Goal: Task Accomplishment & Management: Manage account settings

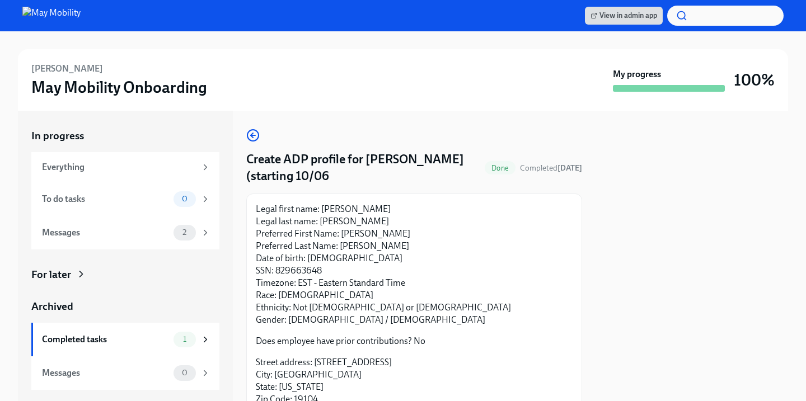
scroll to position [93, 0]
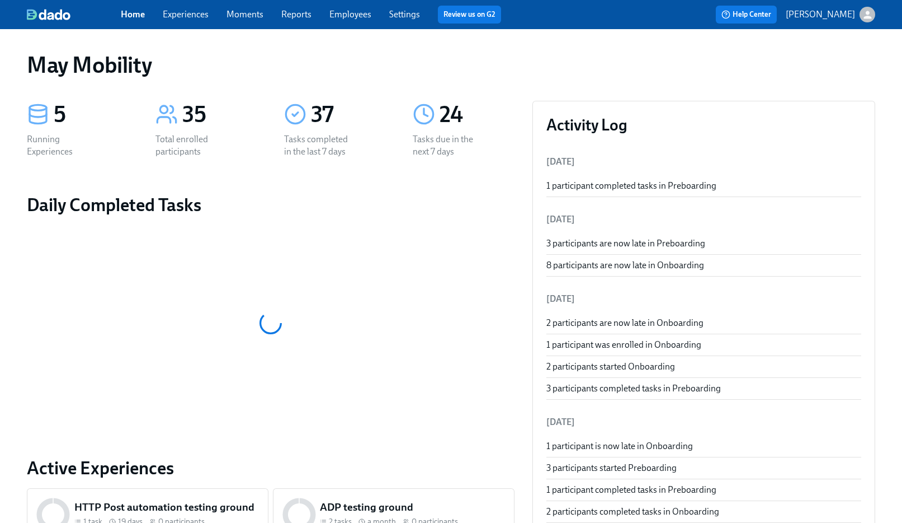
click at [187, 20] on span "Experiences" at bounding box center [186, 14] width 46 height 12
click at [182, 12] on link "Experiences" at bounding box center [186, 14] width 46 height 11
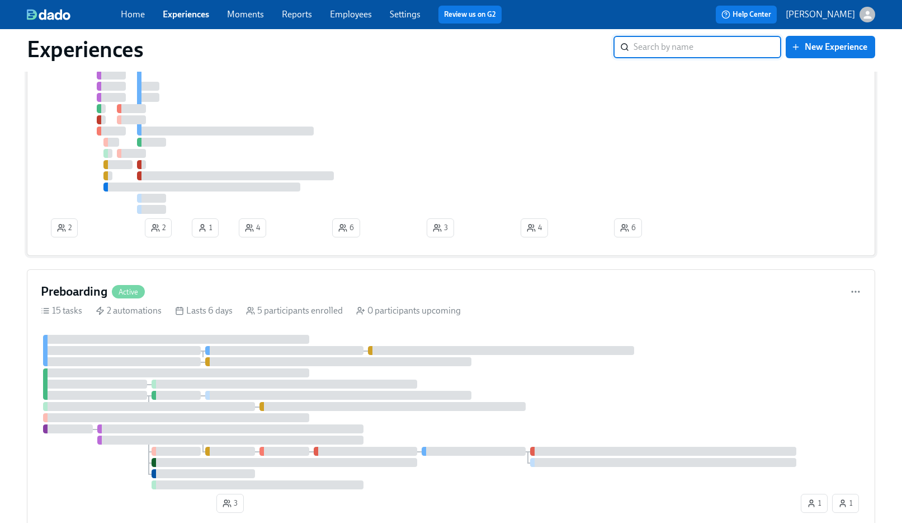
scroll to position [212, 0]
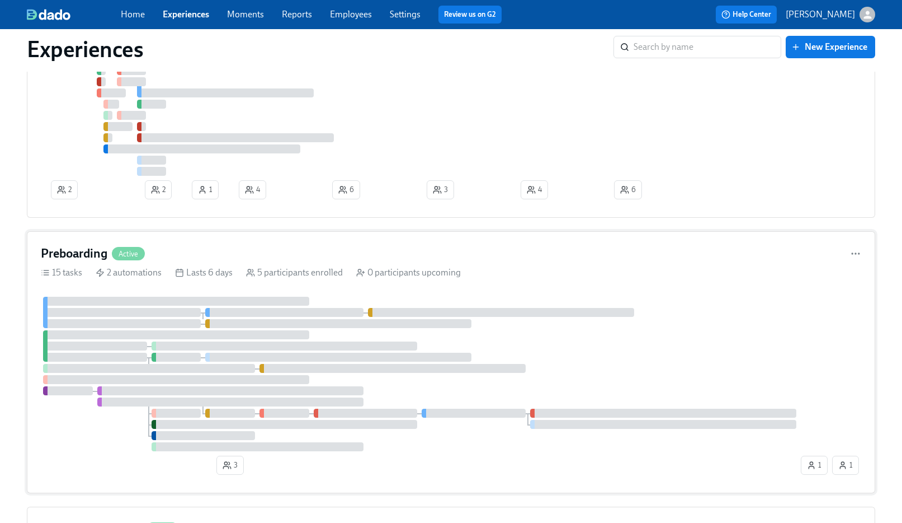
click at [255, 238] on div "Preboarding Active 15 tasks 2 automations Lasts 6 days 5 participants enrolled …" at bounding box center [451, 362] width 849 height 262
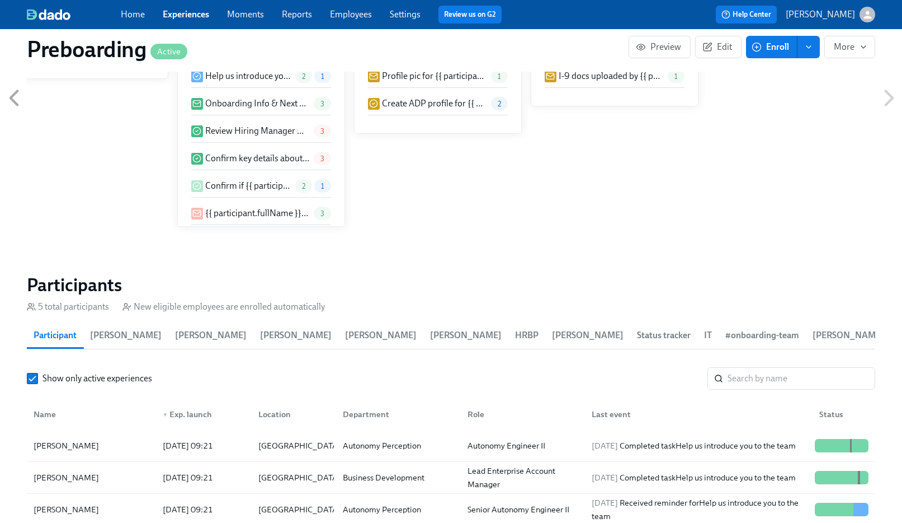
scroll to position [1060, 0]
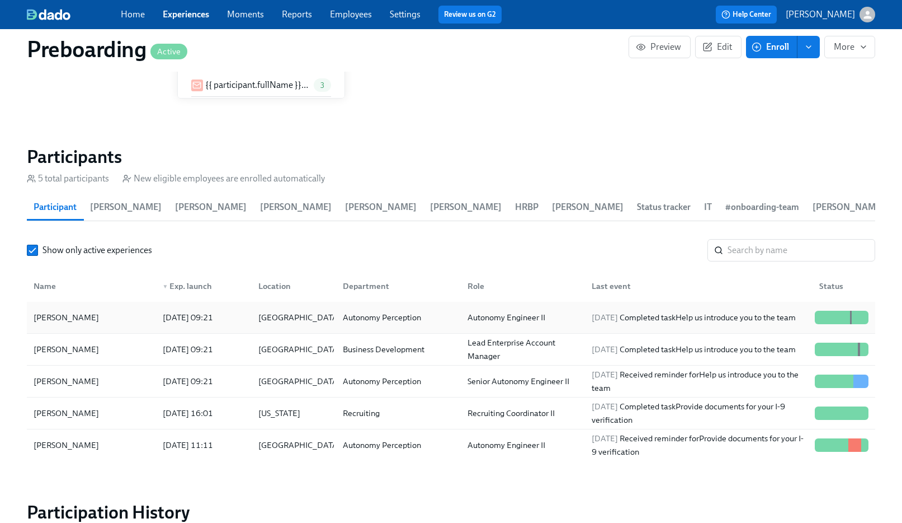
click at [136, 305] on div "Xiangyu Han 2025/09/22 09:21 United States Autonomy Perception Autonomy Enginee…" at bounding box center [451, 318] width 849 height 32
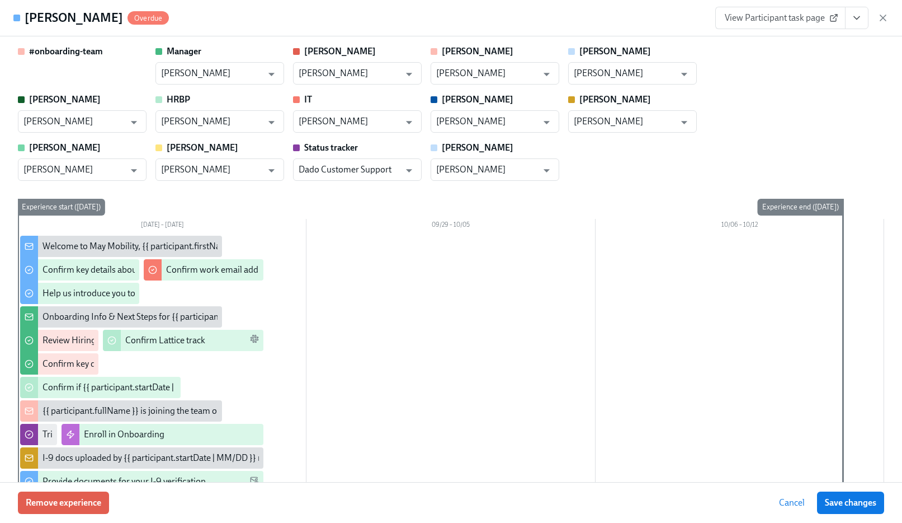
click at [831, 21] on icon at bounding box center [834, 19] width 6 height 6
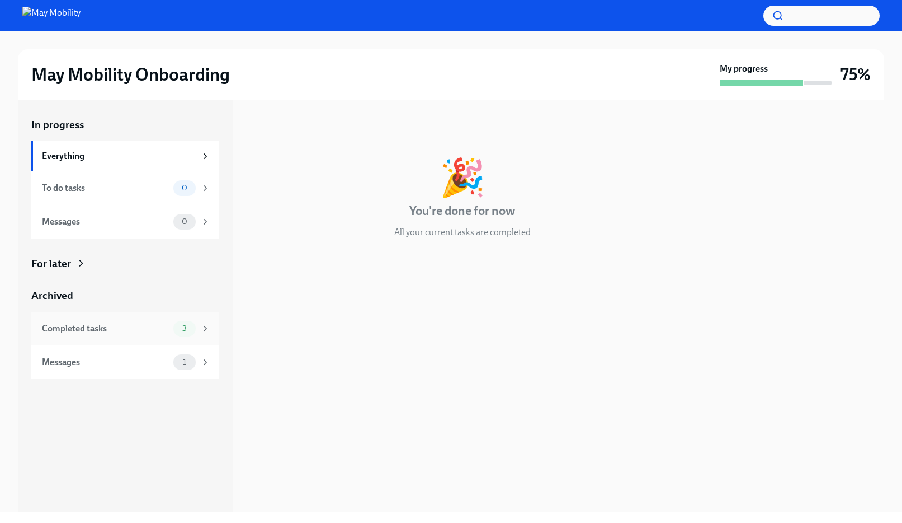
click at [124, 332] on div "Completed tasks" at bounding box center [105, 328] width 127 height 12
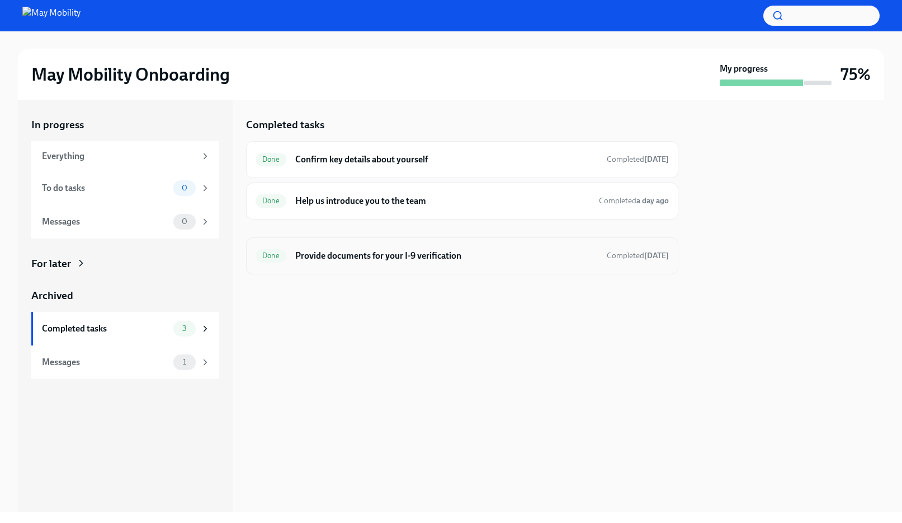
click at [394, 254] on h6 "Provide documents for your I-9 verification" at bounding box center [446, 256] width 303 height 12
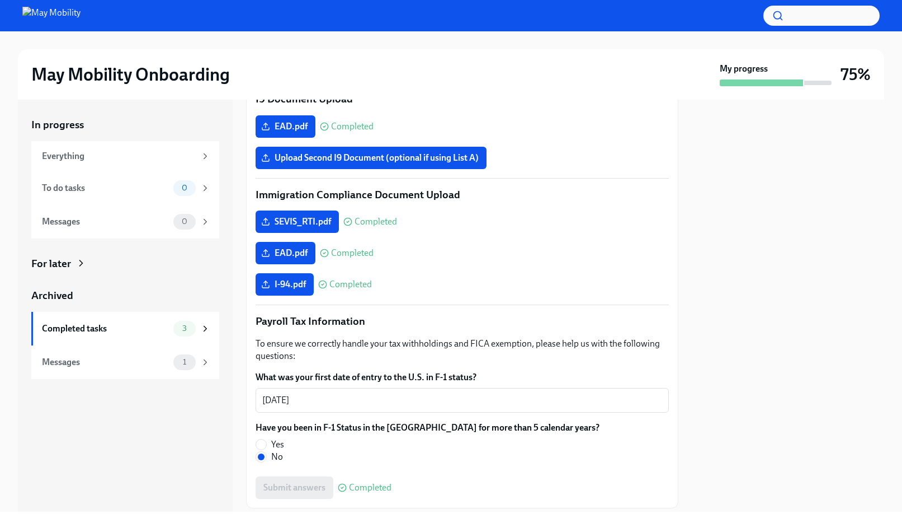
scroll to position [477, 0]
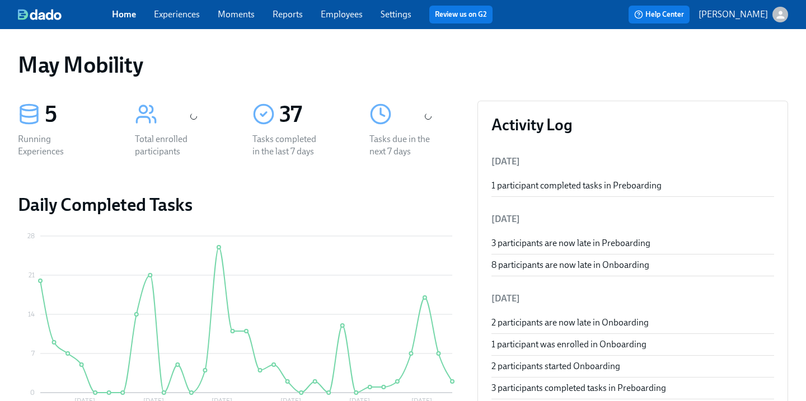
click at [170, 20] on link "Experiences" at bounding box center [177, 14] width 46 height 11
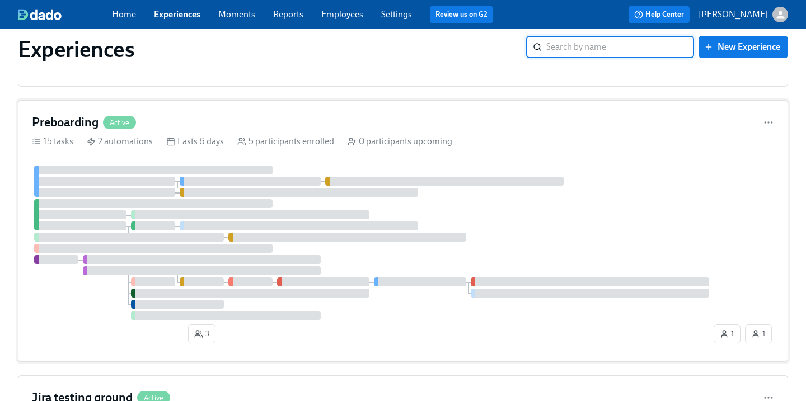
scroll to position [374, 0]
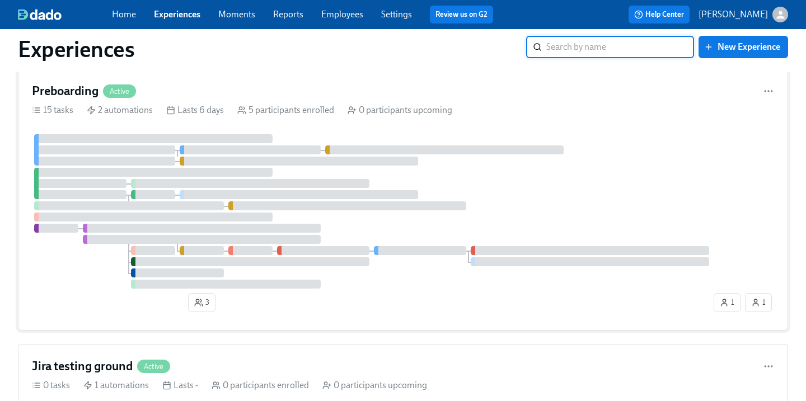
click at [179, 137] on div "Preboarding Active 15 tasks 2 automations Lasts 6 days 5 participants enrolled …" at bounding box center [403, 200] width 770 height 262
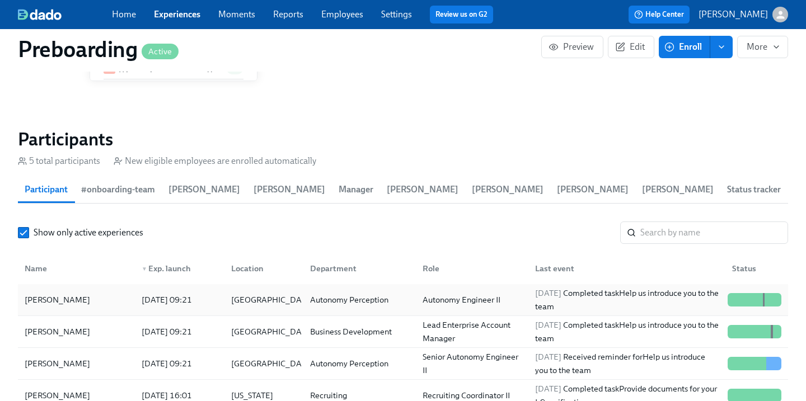
scroll to position [1090, 0]
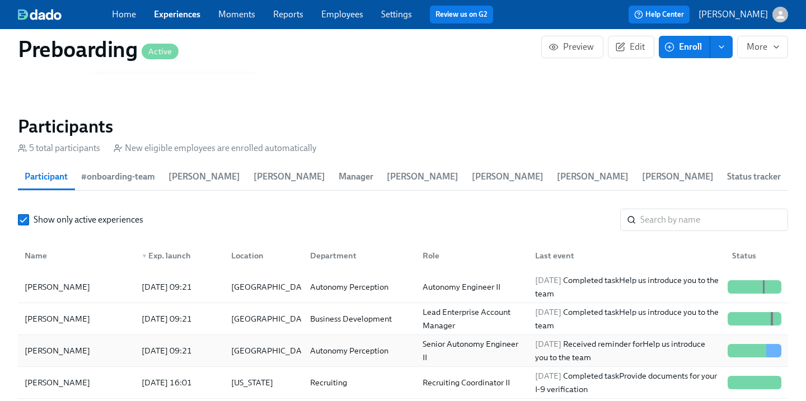
click at [164, 344] on div "2025/09/22 09:21" at bounding box center [178, 351] width 90 height 22
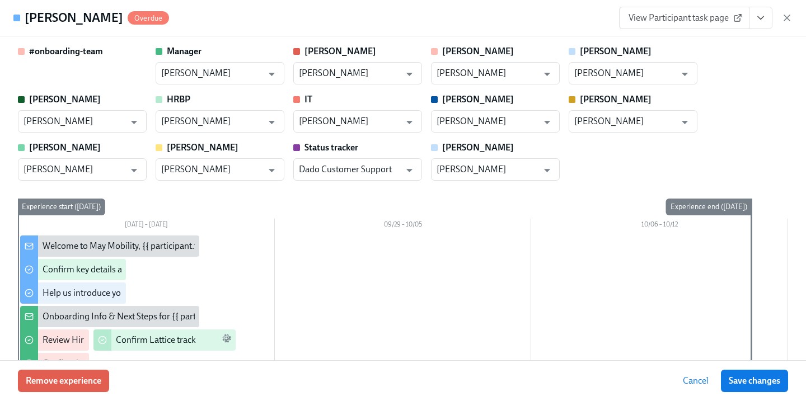
click at [678, 15] on span "View Participant task page" at bounding box center [683, 17] width 111 height 11
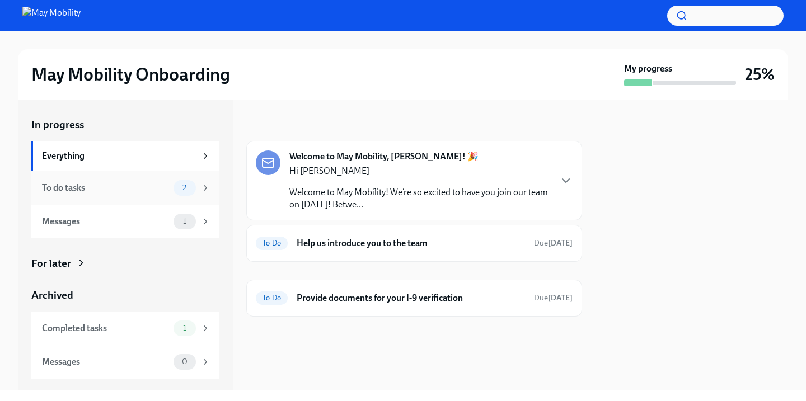
click at [166, 184] on div "To do tasks" at bounding box center [105, 188] width 127 height 12
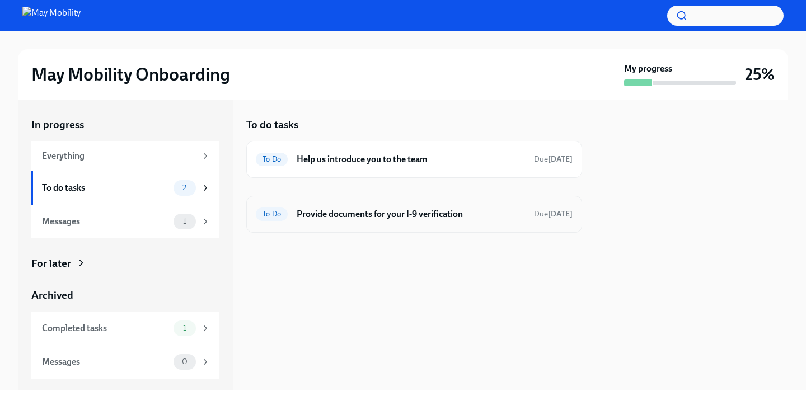
click at [366, 209] on h6 "Provide documents for your I-9 verification" at bounding box center [411, 214] width 228 height 12
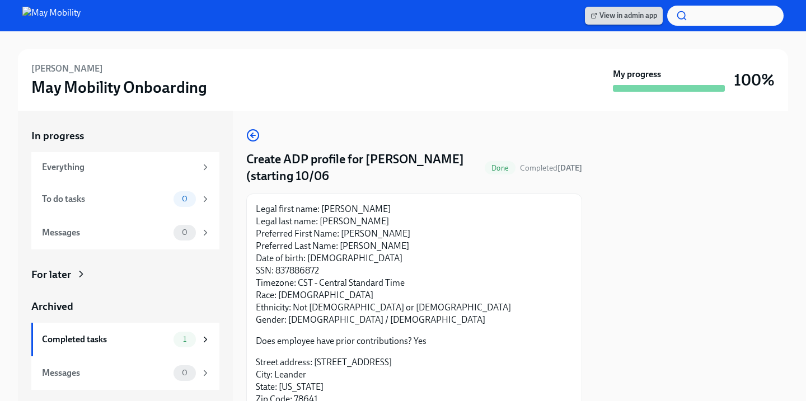
click at [642, 9] on link "View in admin app" at bounding box center [624, 16] width 78 height 18
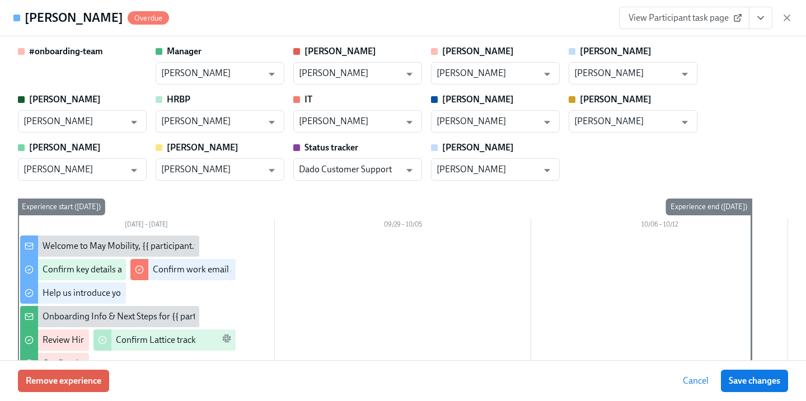
scroll to position [0, 1166]
click at [760, 21] on icon "View task page" at bounding box center [760, 17] width 11 height 11
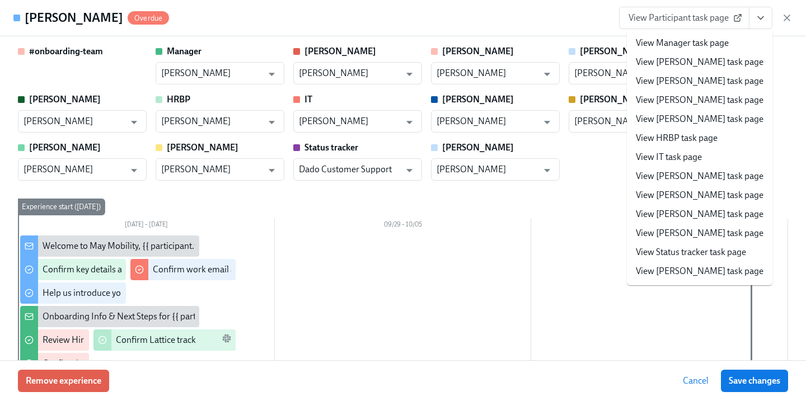
click at [713, 159] on li "View IT task page" at bounding box center [699, 157] width 145 height 19
click at [688, 160] on link "View IT task page" at bounding box center [669, 157] width 66 height 12
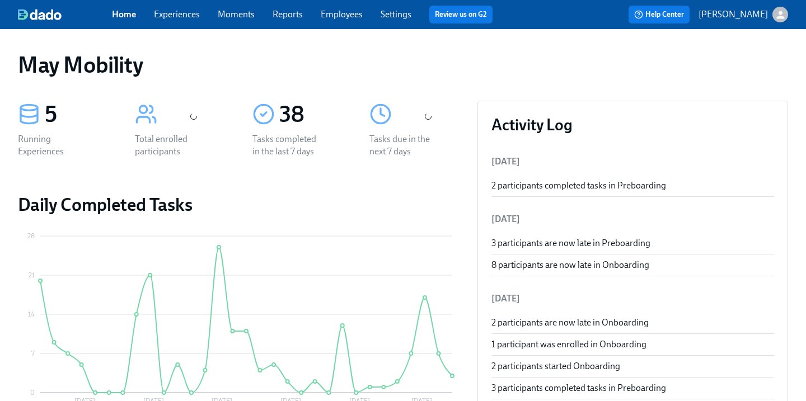
click at [171, 18] on link "Experiences" at bounding box center [177, 14] width 46 height 11
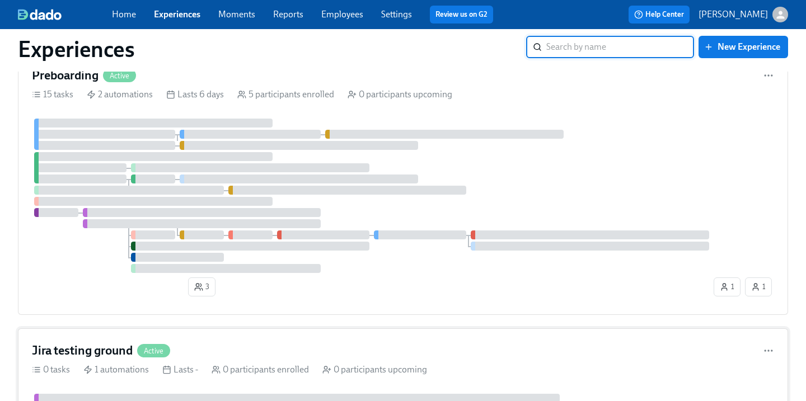
scroll to position [377, 0]
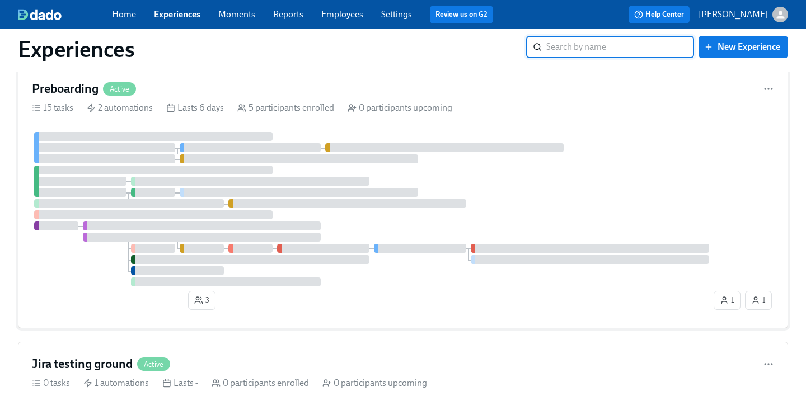
click at [173, 106] on div "Lasts 6 days" at bounding box center [195, 108] width 58 height 12
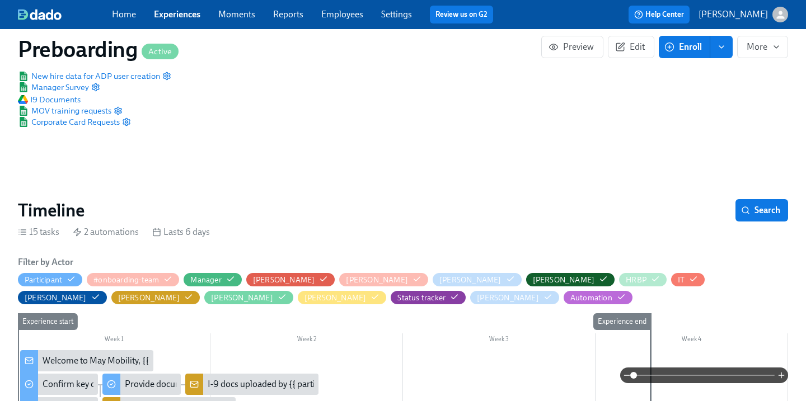
scroll to position [92, 0]
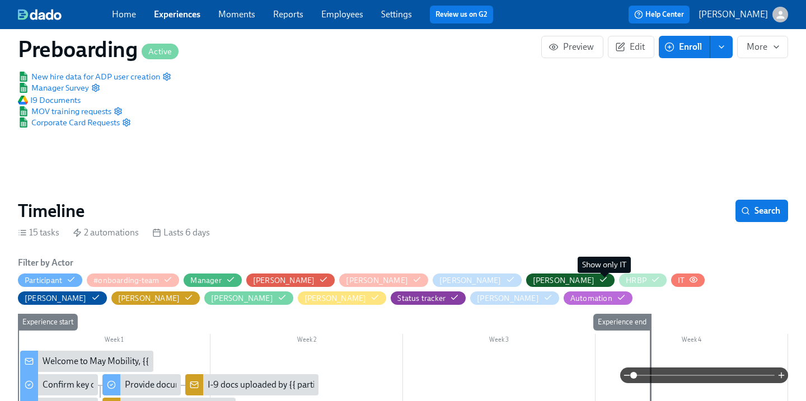
click at [692, 280] on circle "button" at bounding box center [693, 280] width 2 height 2
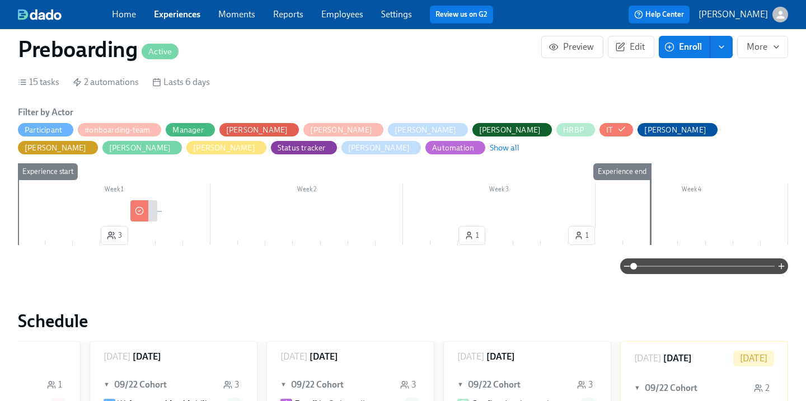
scroll to position [283, 0]
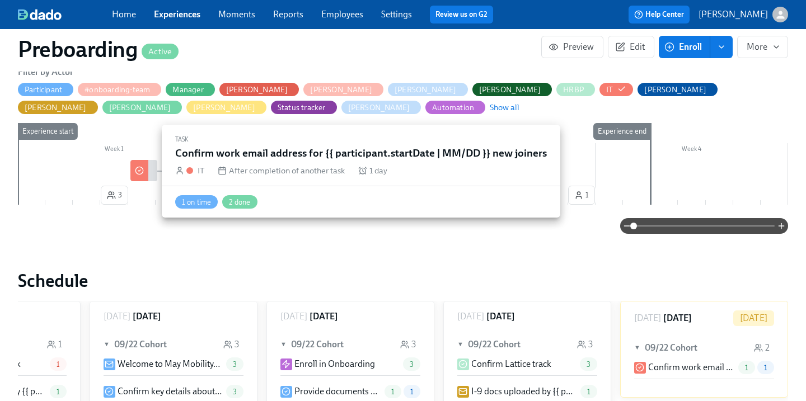
click at [145, 170] on div at bounding box center [139, 170] width 18 height 21
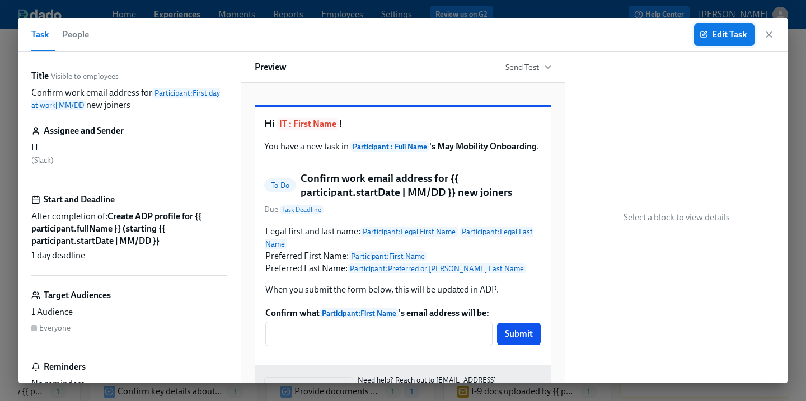
click at [712, 30] on span "Edit Task" at bounding box center [724, 34] width 45 height 11
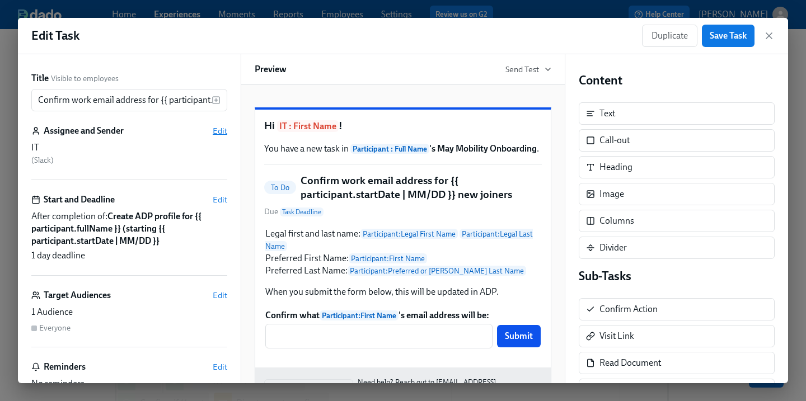
click at [222, 125] on span "Edit" at bounding box center [220, 130] width 15 height 11
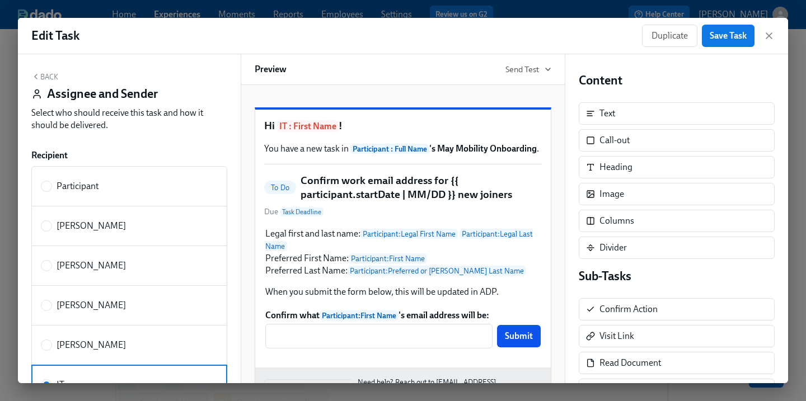
click at [40, 79] on button "Back" at bounding box center [44, 76] width 27 height 9
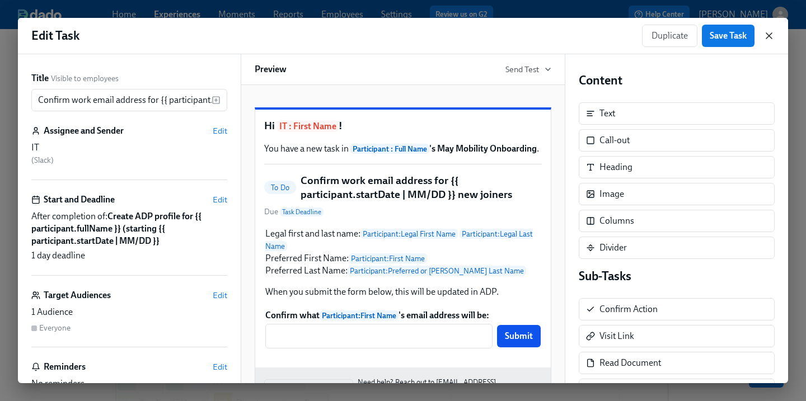
click at [769, 31] on icon "button" at bounding box center [768, 35] width 11 height 11
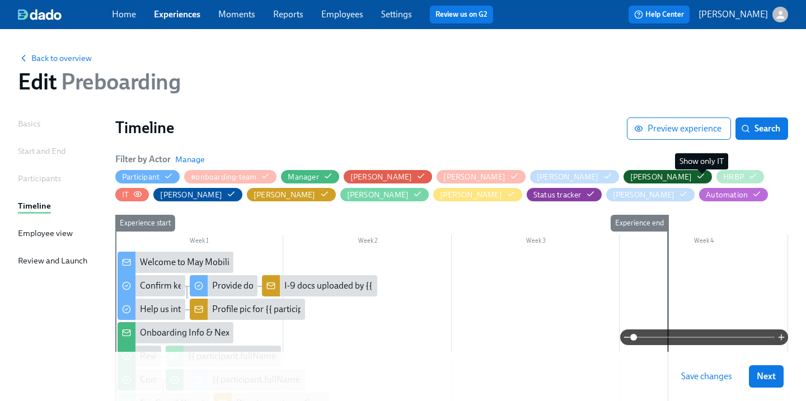
click at [142, 190] on icon "button" at bounding box center [137, 194] width 9 height 9
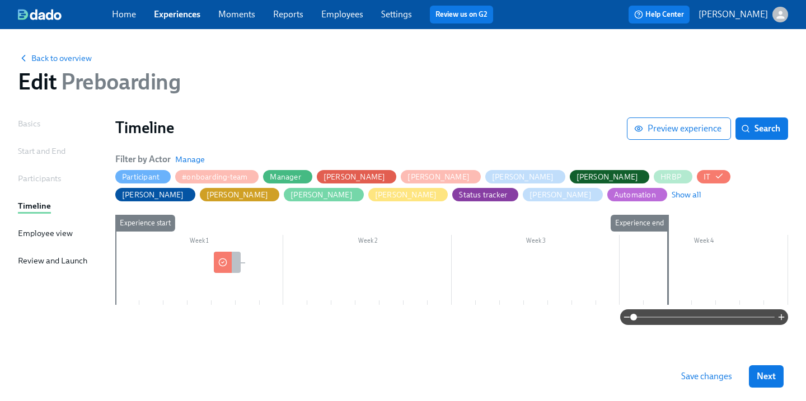
click at [229, 265] on div at bounding box center [223, 262] width 18 height 21
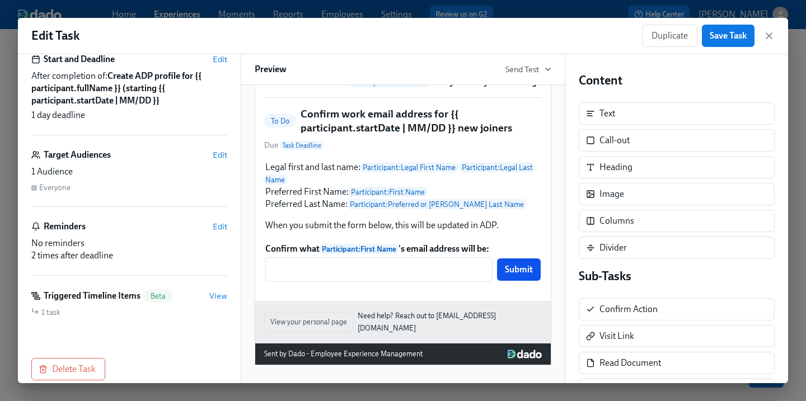
scroll to position [156, 0]
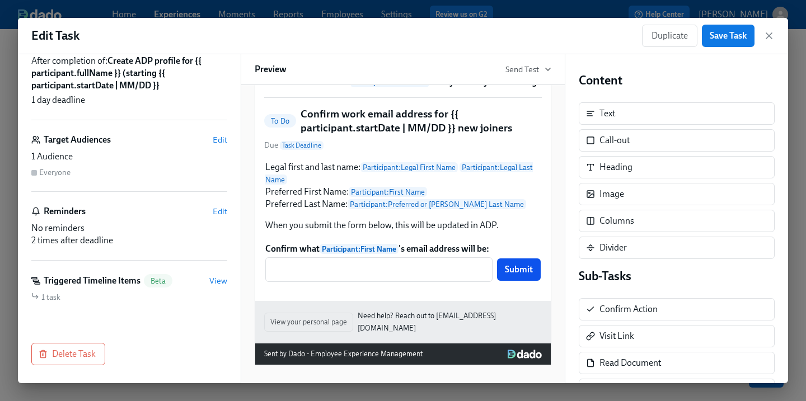
click at [124, 292] on div "1 task" at bounding box center [129, 297] width 196 height 11
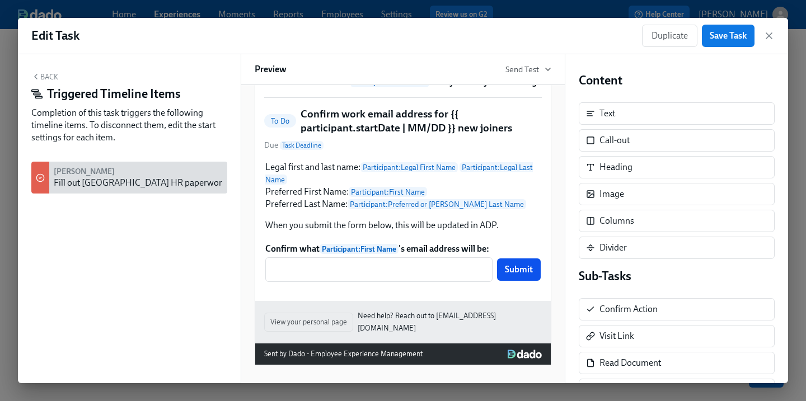
click at [45, 73] on button "Back" at bounding box center [44, 76] width 27 height 9
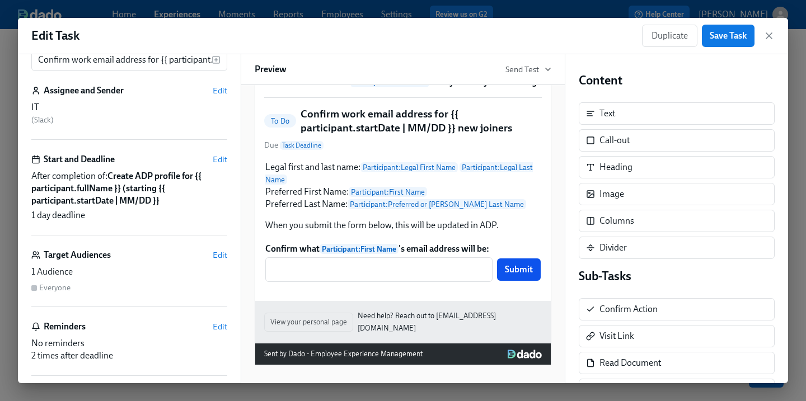
scroll to position [0, 0]
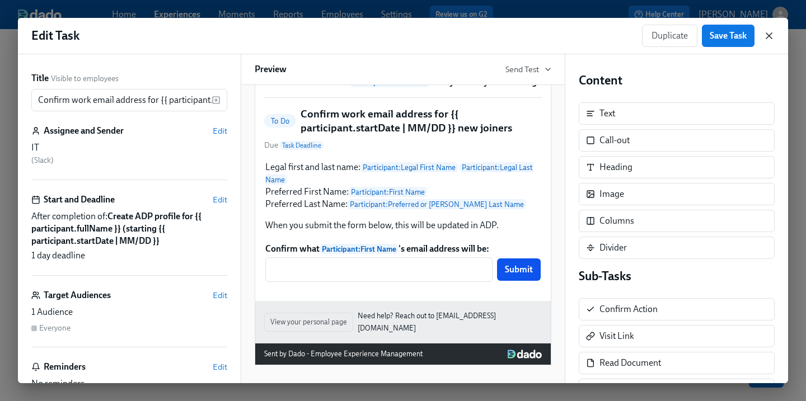
click at [768, 34] on icon "button" at bounding box center [768, 35] width 11 height 11
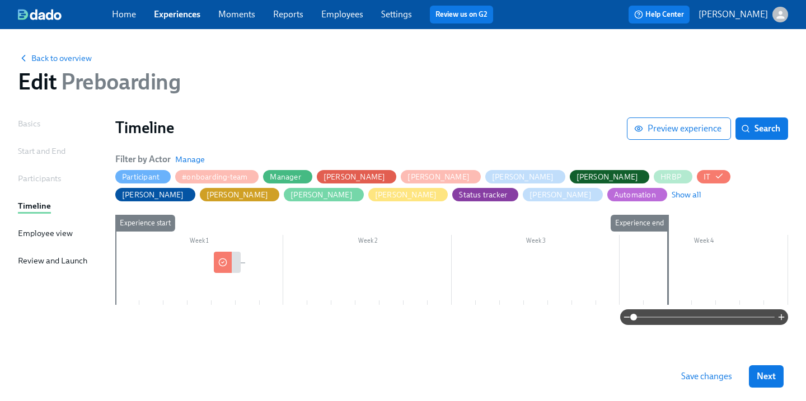
click at [232, 280] on div at bounding box center [451, 278] width 673 height 53
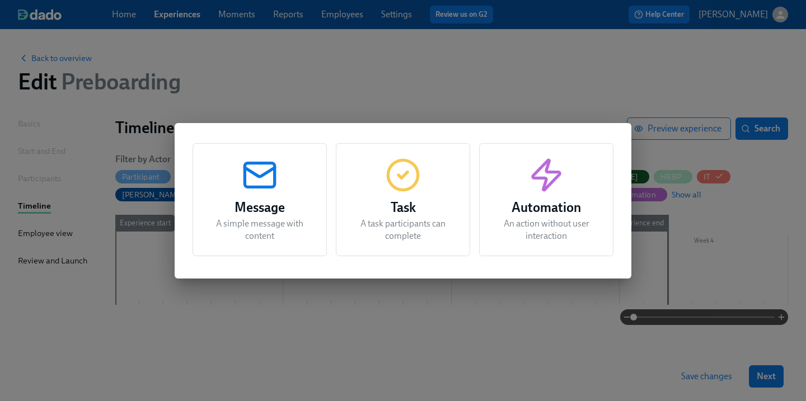
click at [293, 247] on div "Message A simple message with content" at bounding box center [259, 199] width 134 height 113
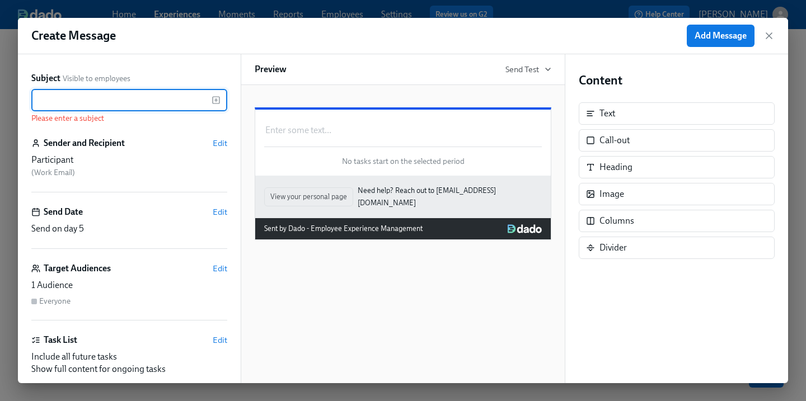
click at [185, 105] on input "text" at bounding box center [121, 100] width 180 height 22
type input "E"
click at [214, 100] on icon "button" at bounding box center [215, 100] width 3 height 0
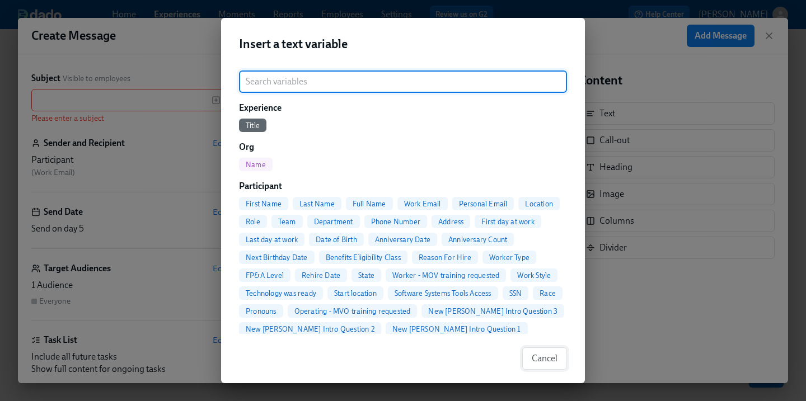
click at [543, 355] on span "Cancel" at bounding box center [545, 358] width 26 height 11
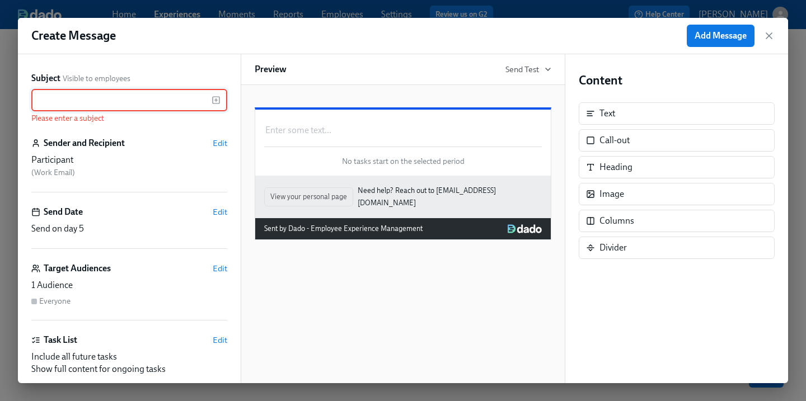
click at [160, 139] on div "Sender and Recipient Edit" at bounding box center [129, 143] width 196 height 12
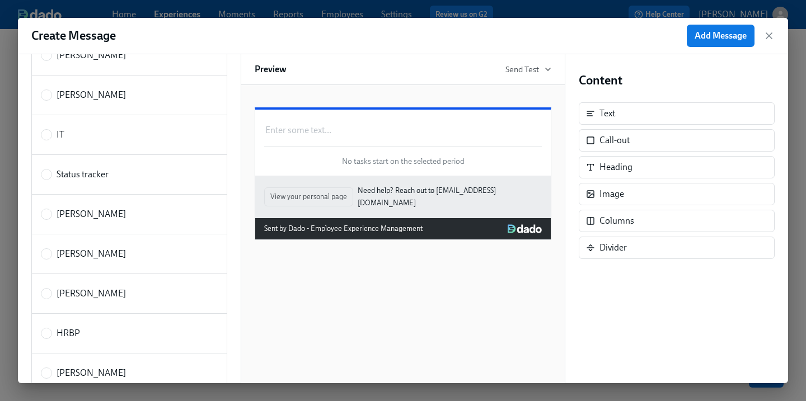
click at [53, 256] on label "[PERSON_NAME]" at bounding box center [83, 254] width 85 height 12
click at [51, 256] on input "[PERSON_NAME]" at bounding box center [46, 254] width 10 height 10
radio input "true"
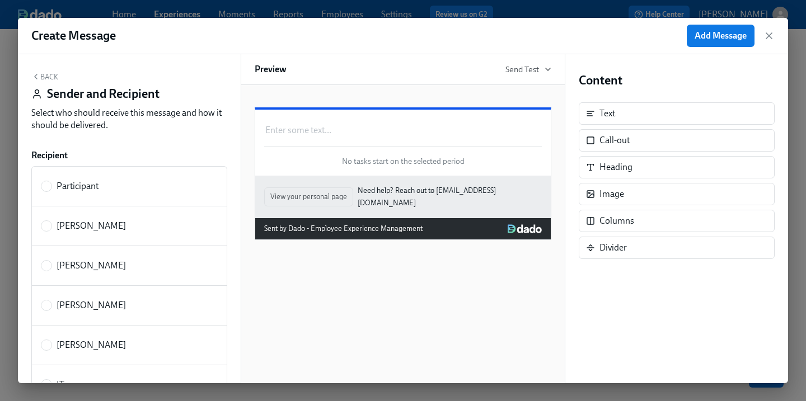
click at [44, 70] on div "Back Sender and Recipient Select who should receive this message and how it sho…" at bounding box center [129, 218] width 223 height 329
click at [45, 75] on button "Back" at bounding box center [44, 76] width 27 height 9
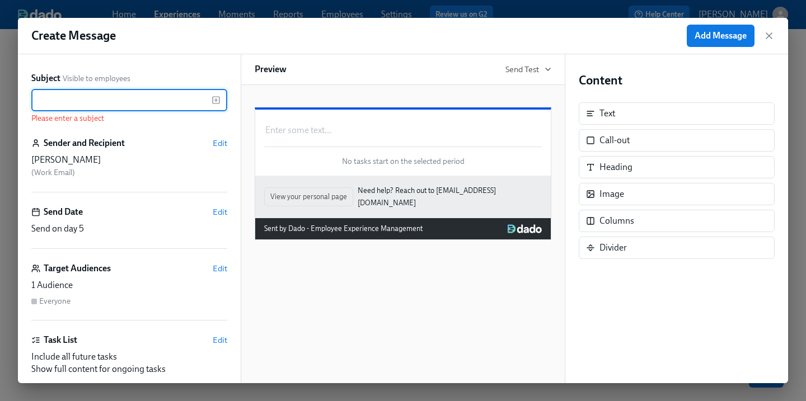
click at [117, 92] on input "text" at bounding box center [121, 100] width 180 height 22
click at [215, 97] on rect "button" at bounding box center [216, 100] width 7 height 7
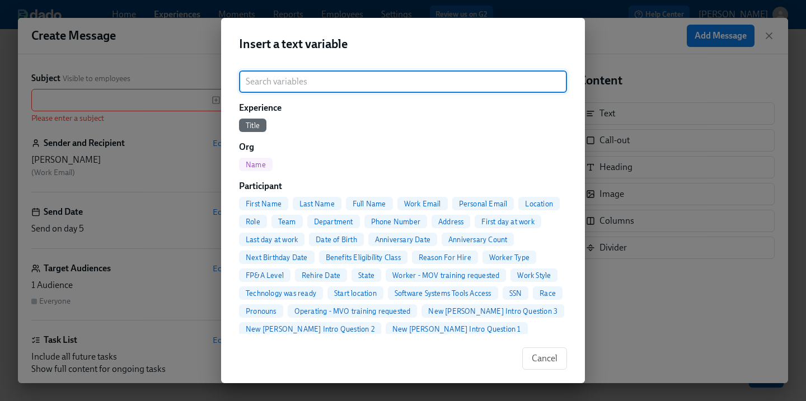
click at [279, 202] on span "First Name" at bounding box center [263, 204] width 49 height 8
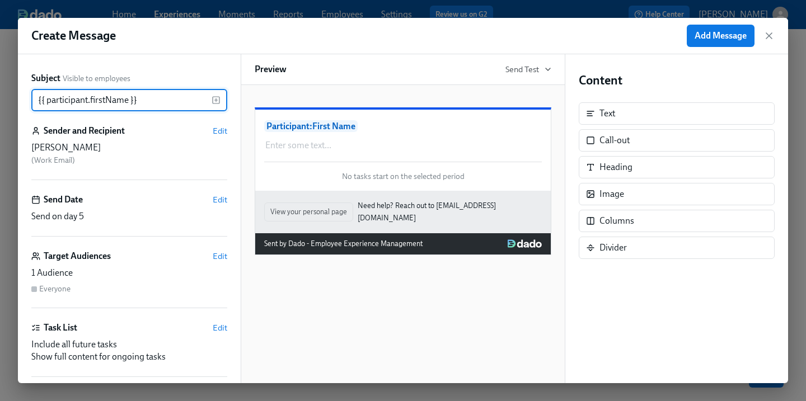
click at [221, 100] on div "{{ participant.firstName }} ​" at bounding box center [129, 100] width 196 height 22
click at [216, 99] on icon "button" at bounding box center [215, 100] width 9 height 9
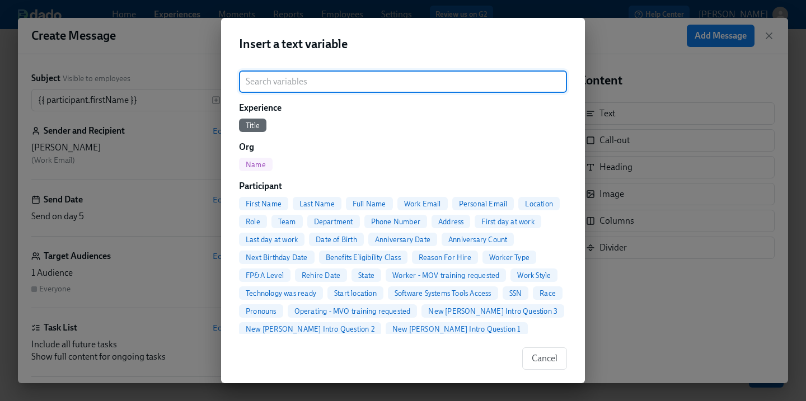
click at [328, 197] on div "Last Name" at bounding box center [317, 203] width 49 height 13
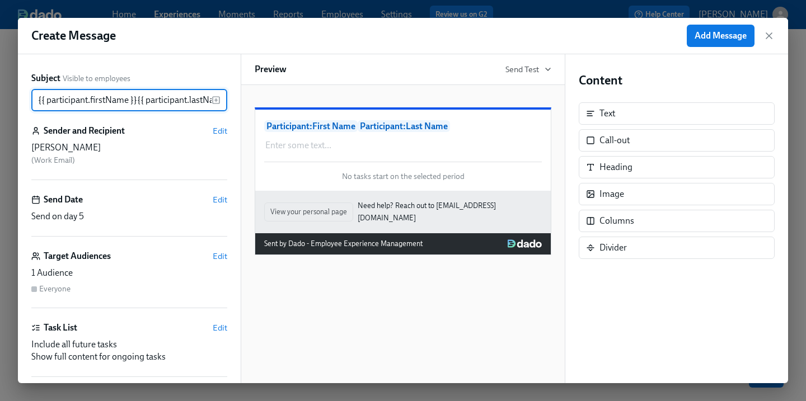
scroll to position [0, 24]
click at [115, 99] on input "{{ participant.firstName }}{{ participant.lastName }}" at bounding box center [121, 100] width 180 height 22
drag, startPoint x: 115, startPoint y: 100, endPoint x: 0, endPoint y: 98, distance: 115.3
click at [0, 98] on div "Create Message Add Message Subject Visible to employees {{ participant.firstNam…" at bounding box center [403, 200] width 806 height 401
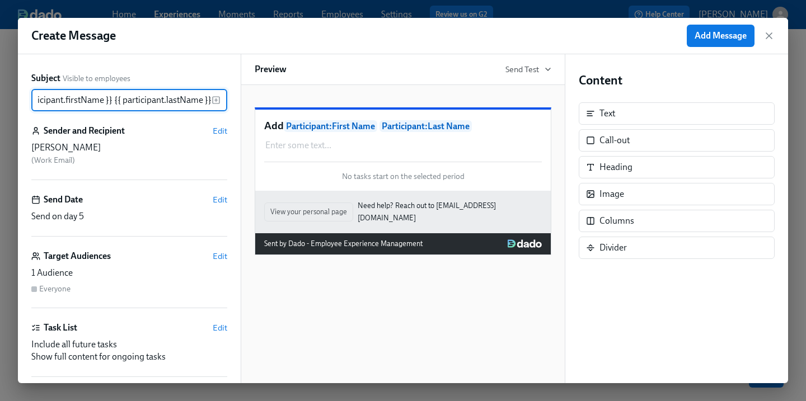
drag, startPoint x: 67, startPoint y: 102, endPoint x: 373, endPoint y: 124, distance: 306.8
click at [373, 124] on div "Subject Visible to employees Add {{ participant.firstName }} {{ participant.las…" at bounding box center [403, 218] width 770 height 329
type input "Add {{ participant.firstName }} {{ participant.lastName }} Work email"
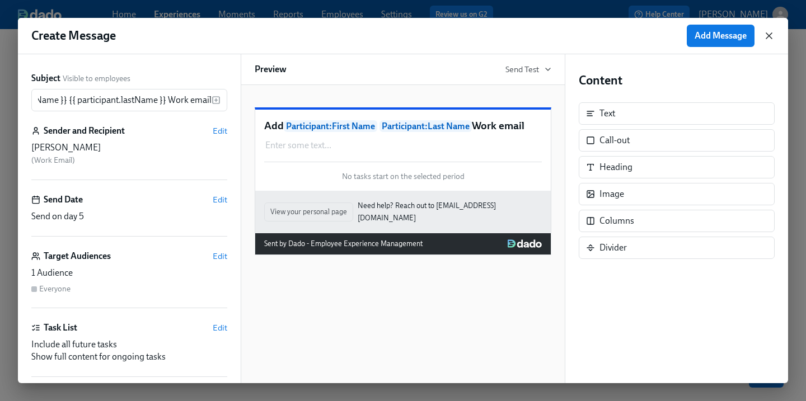
click at [771, 38] on icon "button" at bounding box center [769, 36] width 6 height 6
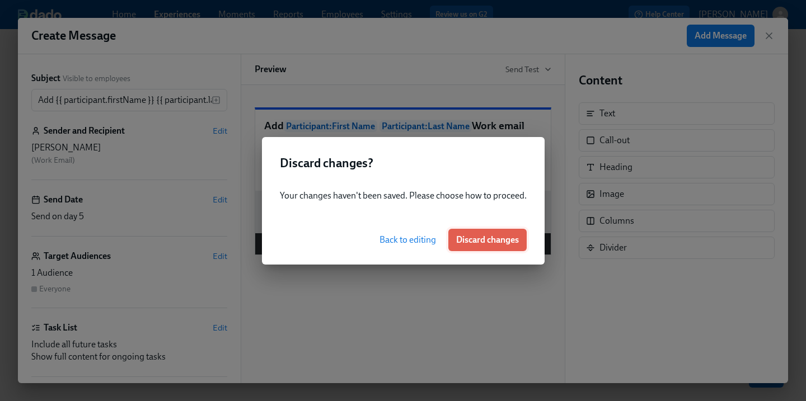
click at [467, 234] on span "Discard changes" at bounding box center [487, 239] width 63 height 11
